Goal: Information Seeking & Learning: Find specific page/section

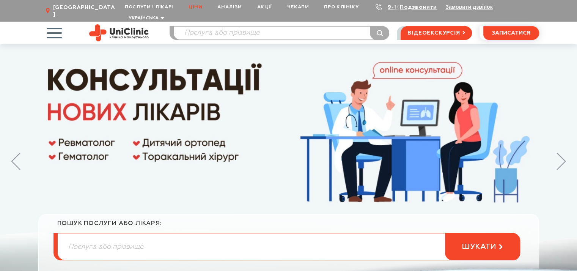
click at [200, 8] on link "Ціни" at bounding box center [195, 7] width 29 height 14
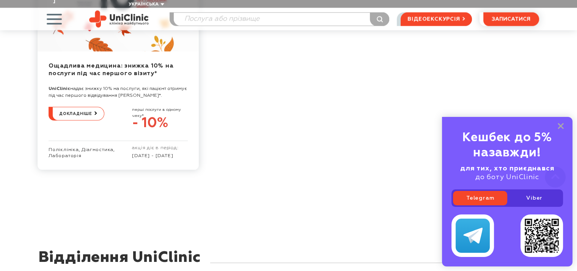
scroll to position [1556, 0]
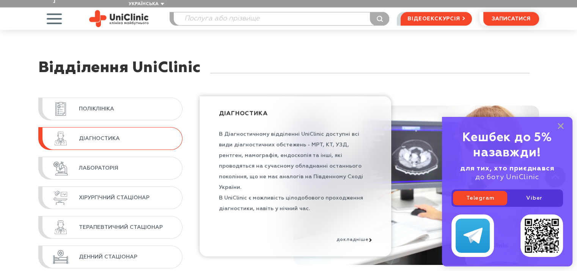
click at [162, 135] on span "Діагностика" at bounding box center [127, 138] width 96 height 7
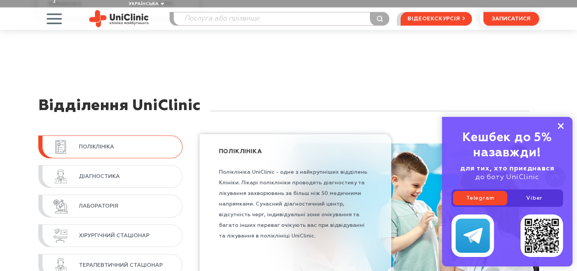
click at [563, 126] on icon at bounding box center [561, 126] width 6 height 6
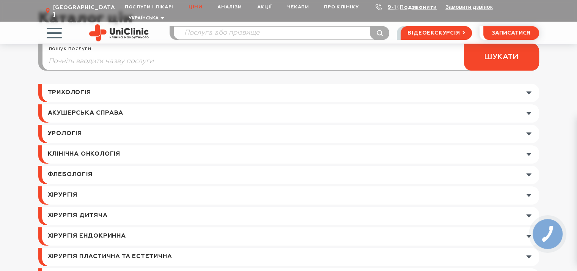
scroll to position [0, 0]
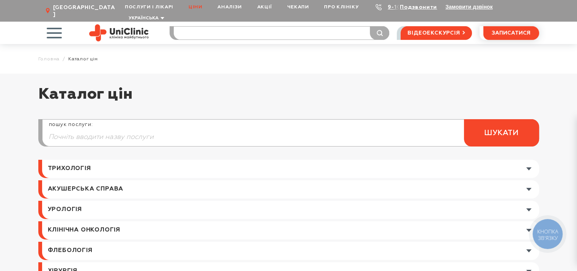
click at [187, 29] on input "search" at bounding box center [282, 33] width 216 height 13
type input "узд"
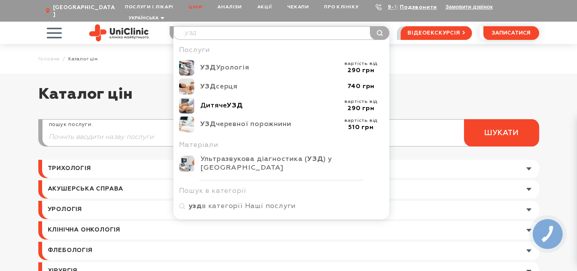
click at [233, 102] on b "УЗД" at bounding box center [235, 105] width 16 height 7
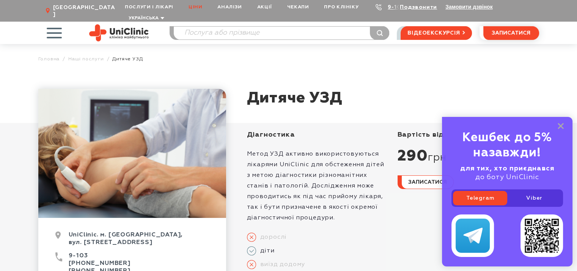
click at [197, 4] on link "Ціни" at bounding box center [195, 7] width 29 height 14
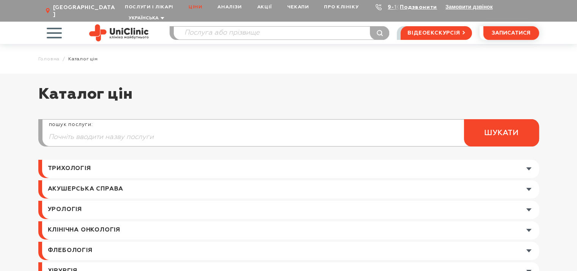
scroll to position [76, 0]
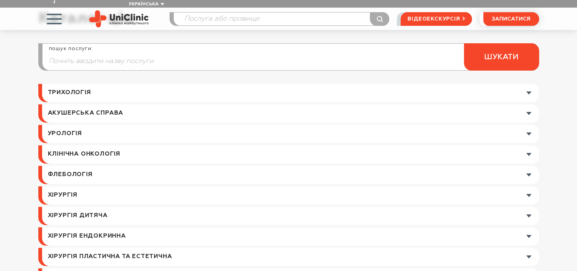
click at [109, 106] on link at bounding box center [290, 113] width 497 height 18
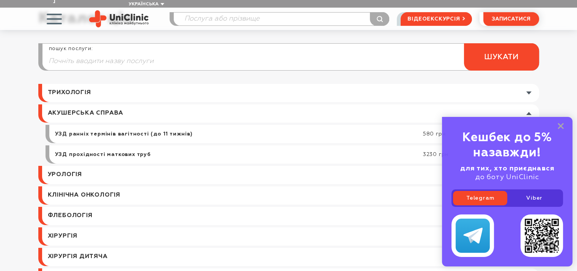
scroll to position [114, 0]
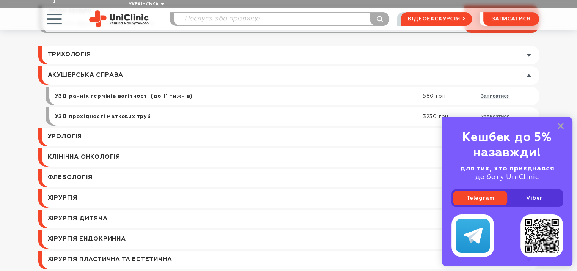
click at [110, 150] on link at bounding box center [290, 157] width 497 height 18
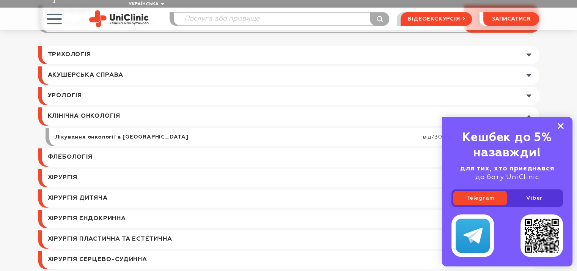
click at [560, 127] on icon at bounding box center [561, 126] width 6 height 6
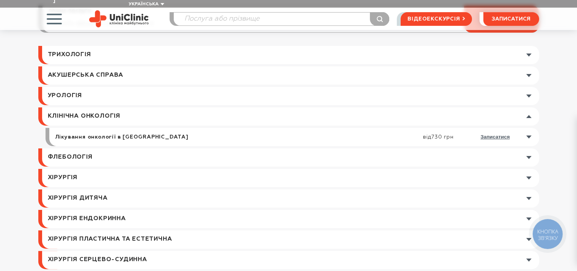
scroll to position [228, 0]
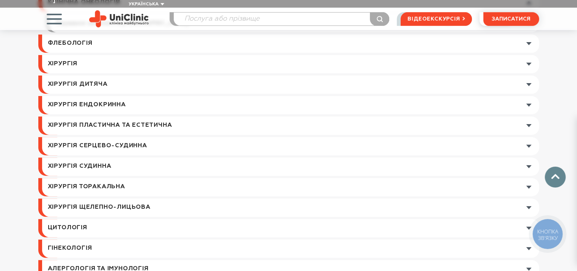
click at [167, 116] on link at bounding box center [290, 125] width 497 height 18
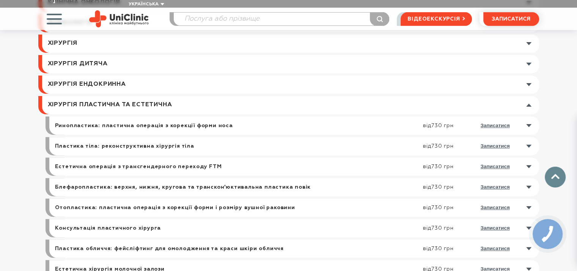
scroll to position [379, 0]
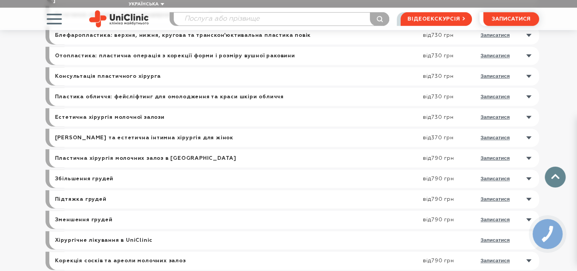
click at [527, 149] on link at bounding box center [296, 158] width 486 height 18
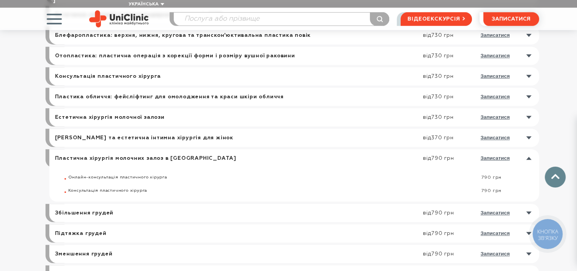
scroll to position [531, 0]
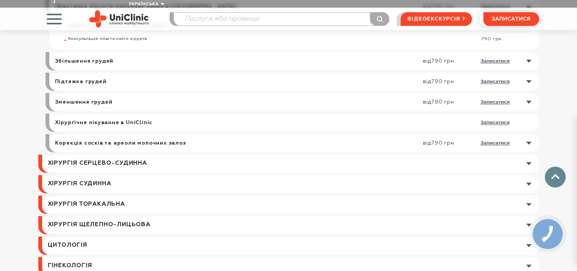
click at [530, 52] on link at bounding box center [296, 61] width 486 height 18
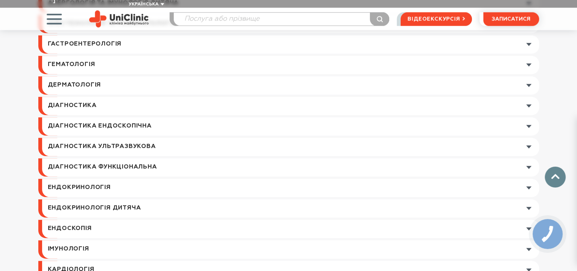
scroll to position [986, 0]
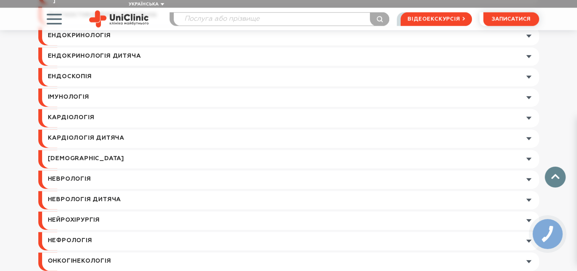
click at [530, 110] on link at bounding box center [290, 118] width 497 height 18
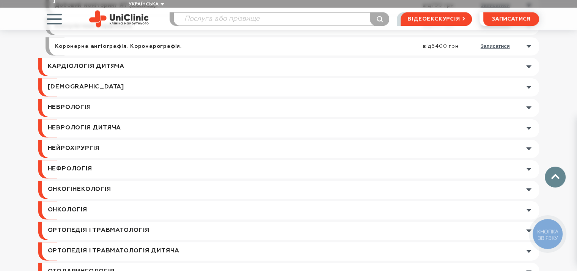
scroll to position [670, 0]
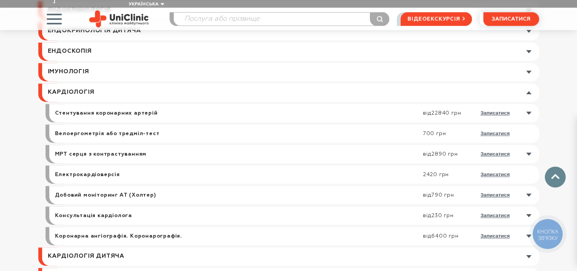
click at [526, 63] on link at bounding box center [290, 72] width 497 height 18
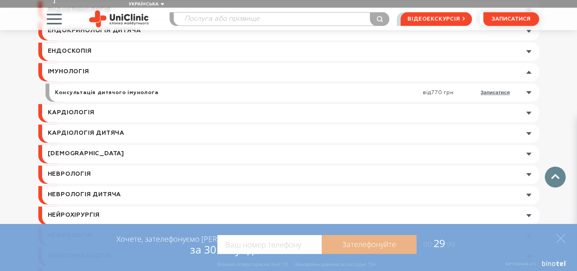
scroll to position [481, 0]
